Goal: Check status: Check status

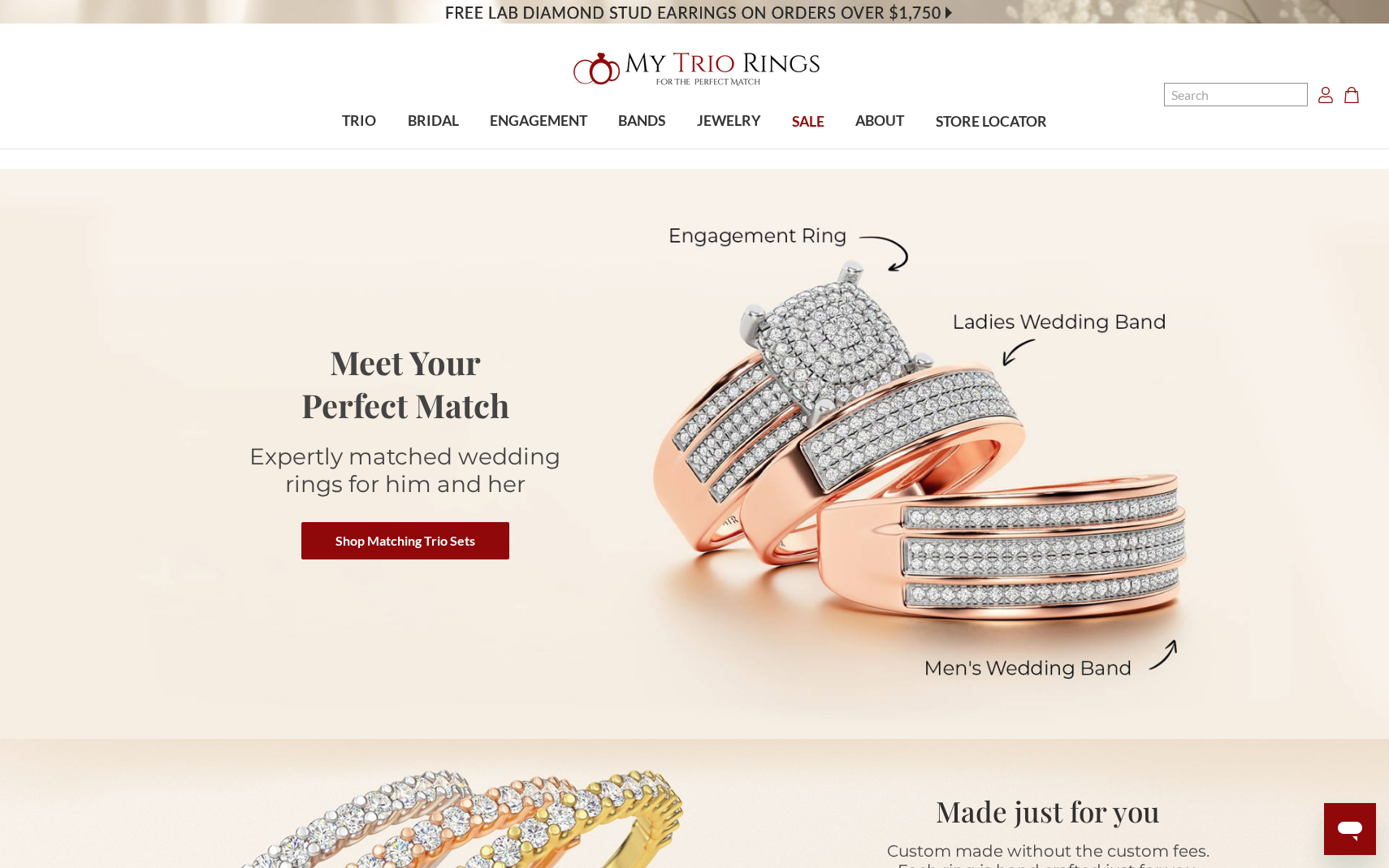
click at [1324, 98] on icon "Account Account" at bounding box center [1325, 95] width 16 height 16
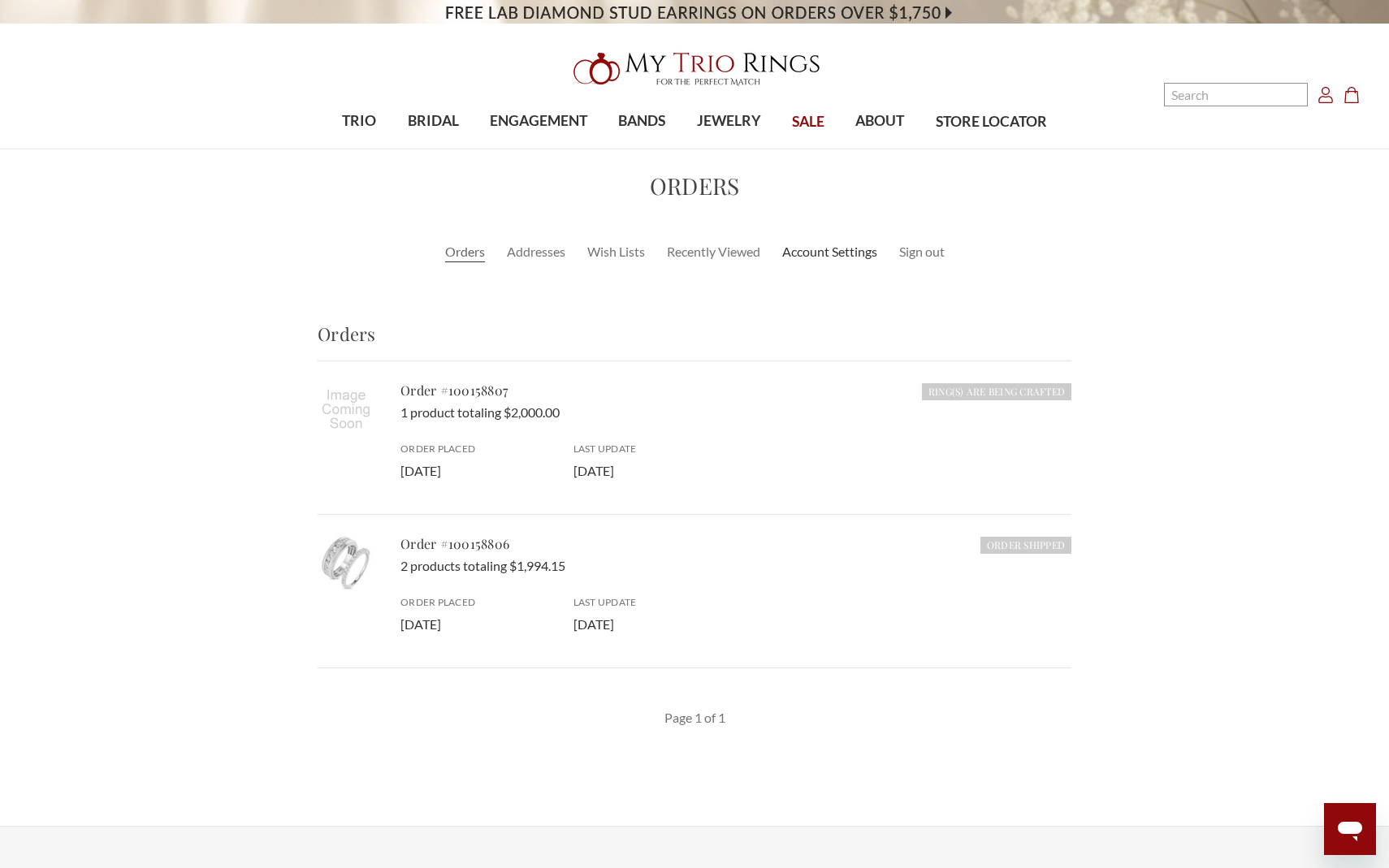
click at [813, 256] on link "Account Settings" at bounding box center [829, 251] width 95 height 19
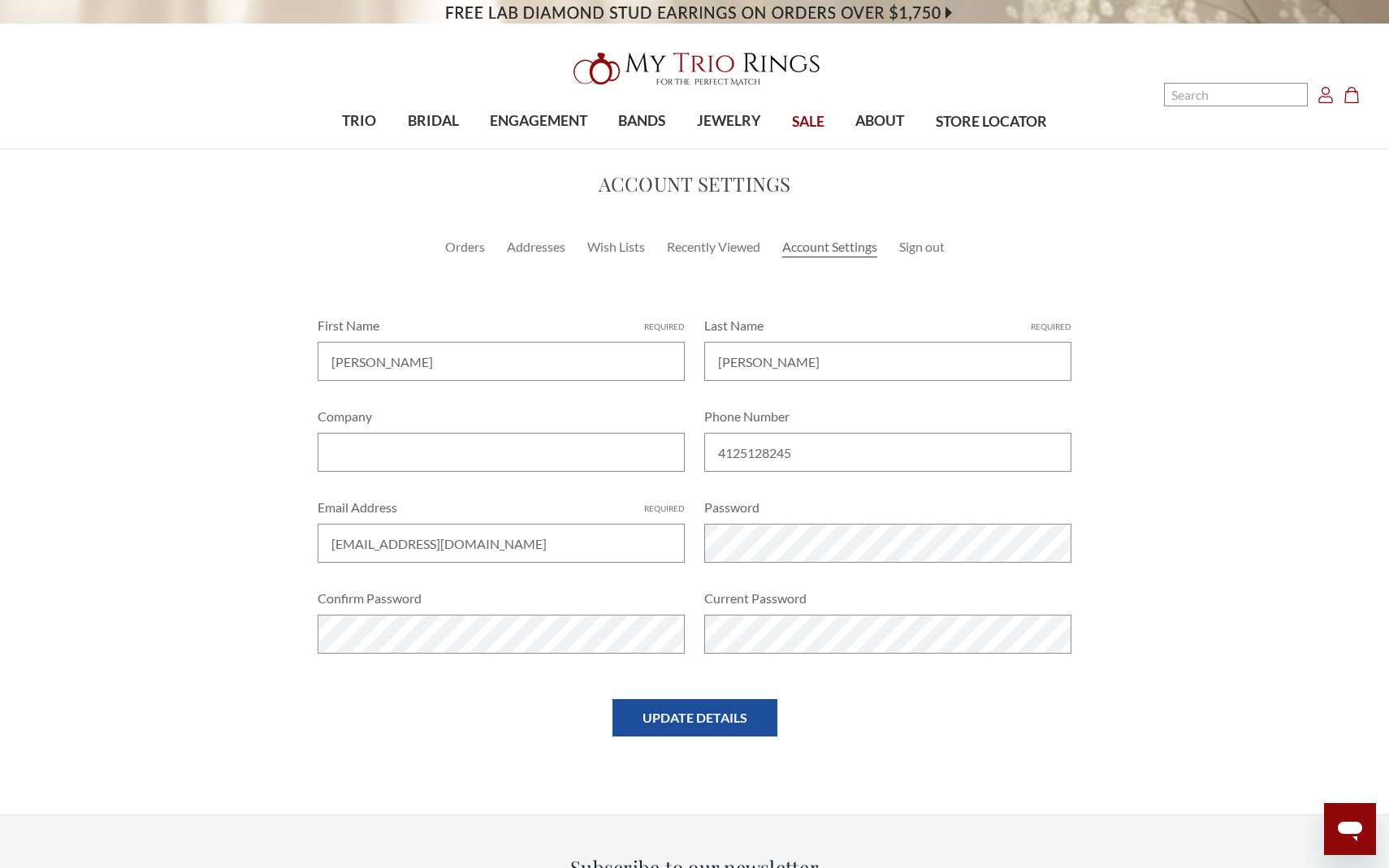
click at [1322, 96] on icon "Account Account" at bounding box center [1325, 95] width 16 height 16
